Goal: Find specific page/section: Find specific page/section

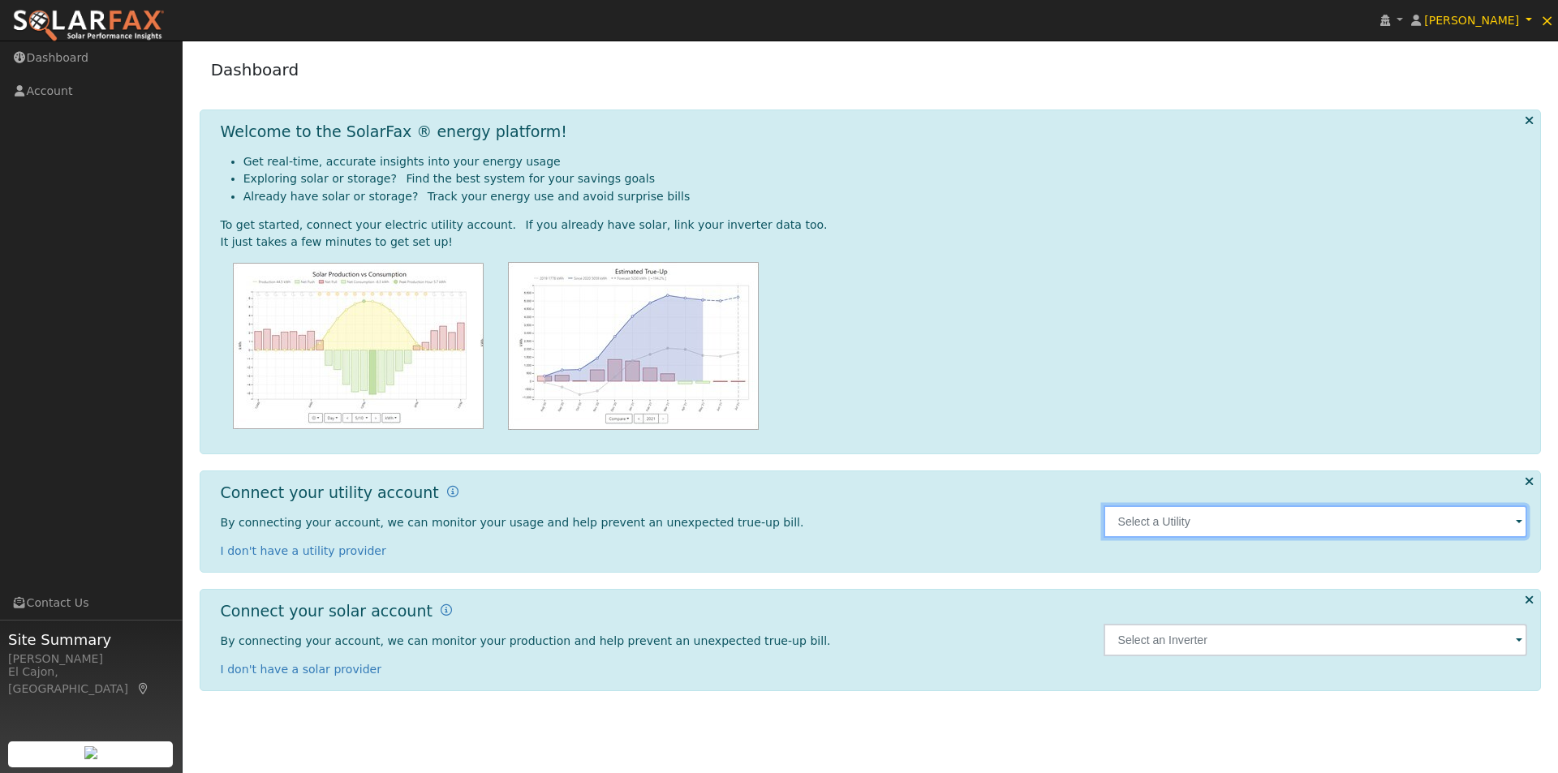
click at [1277, 529] on input "text" at bounding box center [1316, 522] width 424 height 32
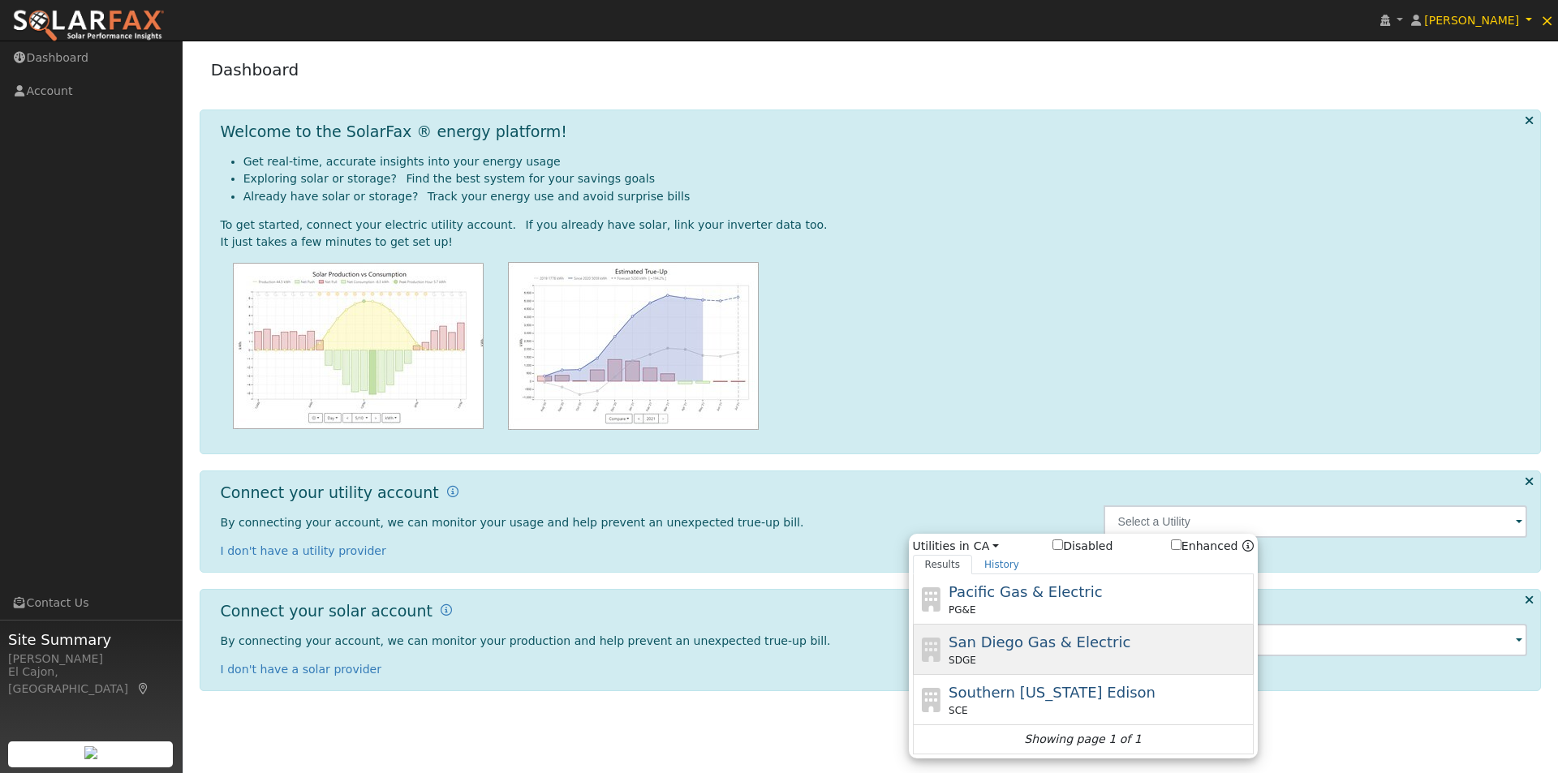
click at [989, 639] on span "San Diego Gas & Electric" at bounding box center [1040, 642] width 182 height 17
type input "SDGE"
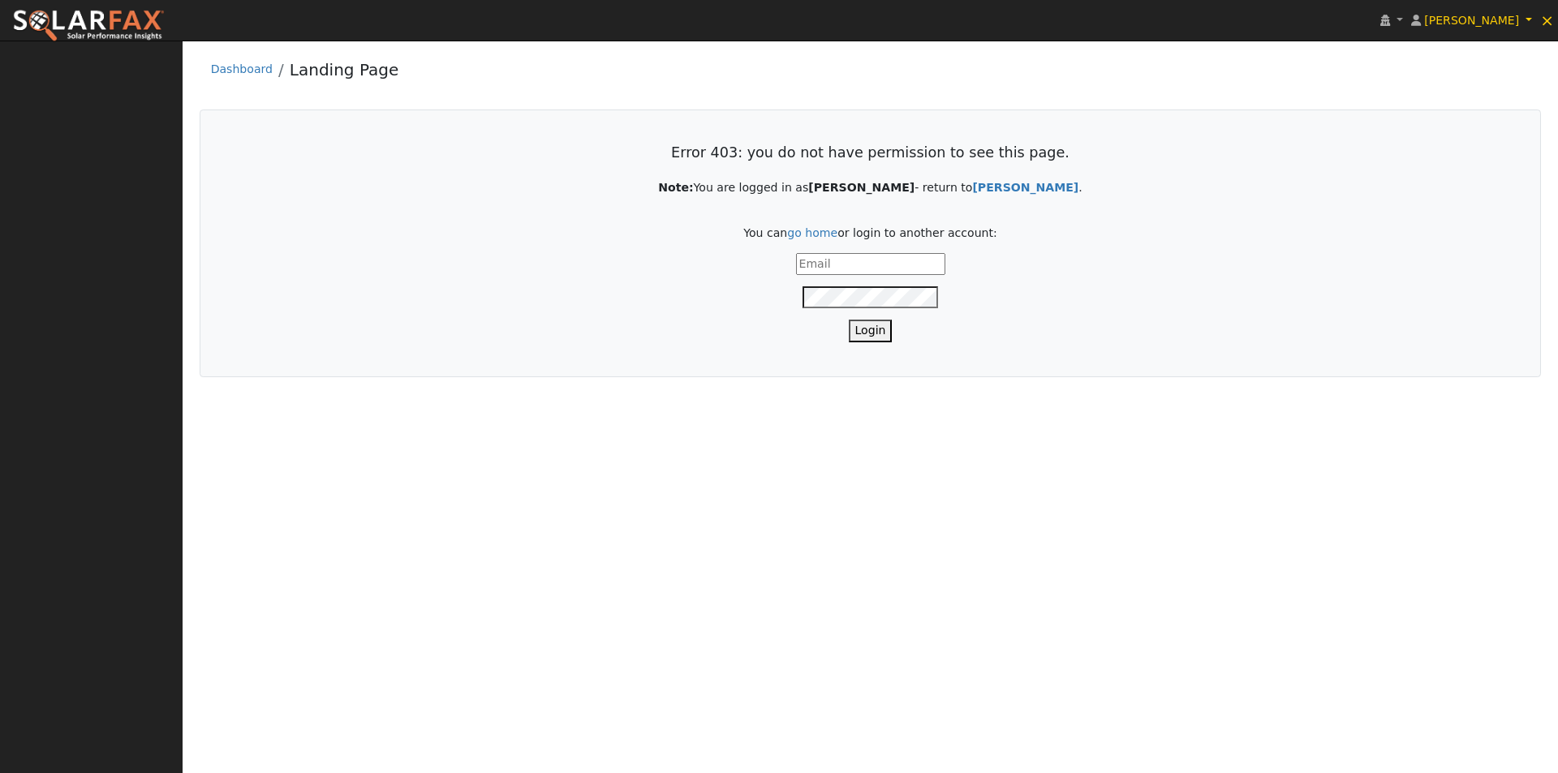
type input "[PERSON_NAME][EMAIL_ADDRESS][DOMAIN_NAME]"
click at [867, 332] on button "Login" at bounding box center [871, 331] width 44 height 22
